Goal: Register for event/course

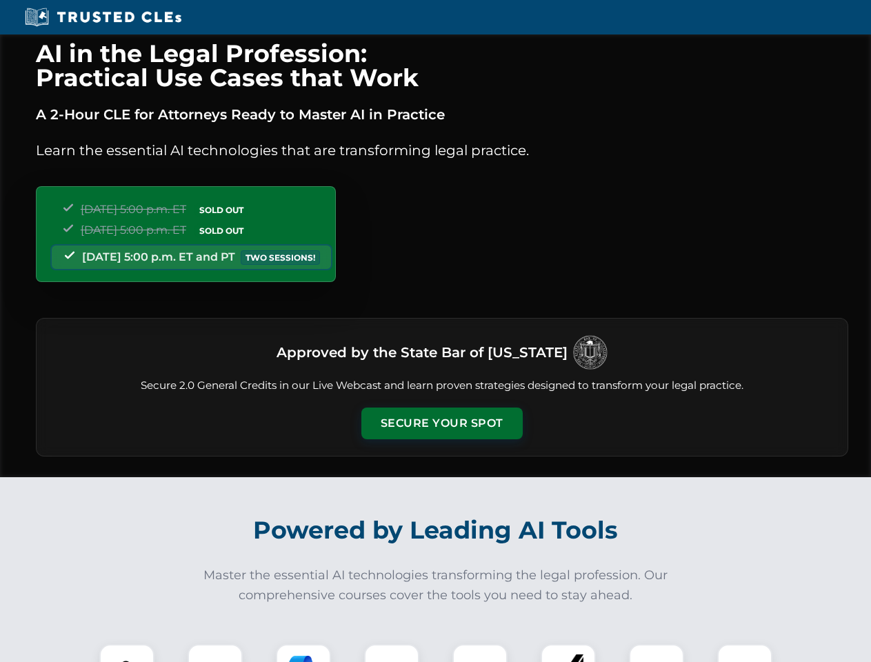
click at [441, 423] on button "Secure Your Spot" at bounding box center [441, 423] width 161 height 32
click at [127, 653] on img at bounding box center [127, 671] width 40 height 40
